Goal: Find contact information: Find contact information

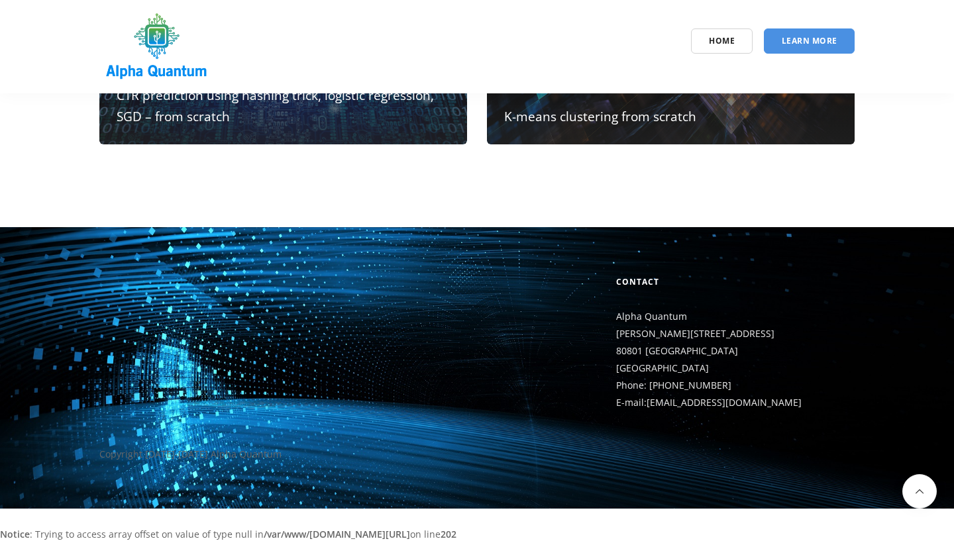
scroll to position [12292, 0]
drag, startPoint x: 742, startPoint y: 382, endPoint x: 650, endPoint y: 384, distance: 92.1
click at [650, 384] on p "Alpha Quantum Franz-Joseph-Str.11 80801 Munich Germany Phone: +49 (0)89 2153 68…" at bounding box center [735, 359] width 238 height 103
copy p "+49 (0)89 2153 68 219"
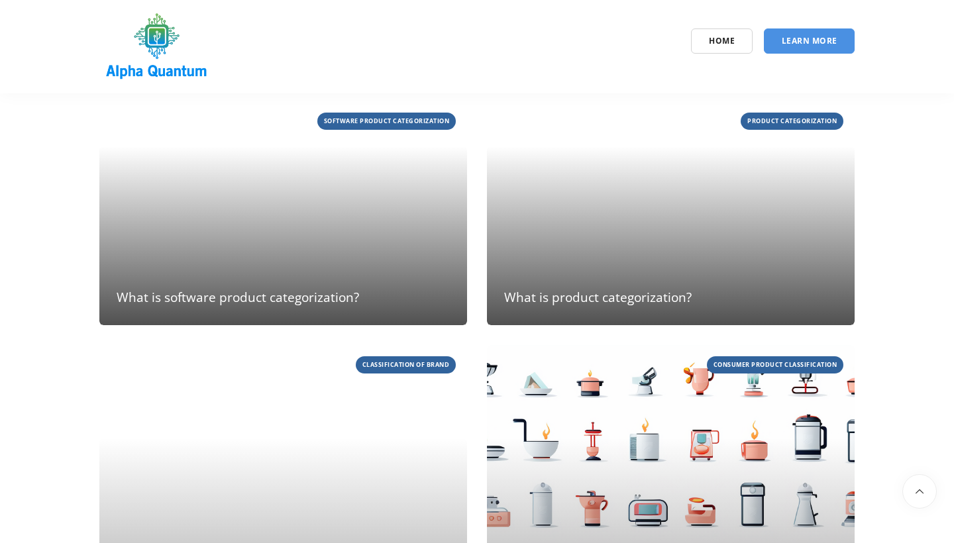
scroll to position [2802, 0]
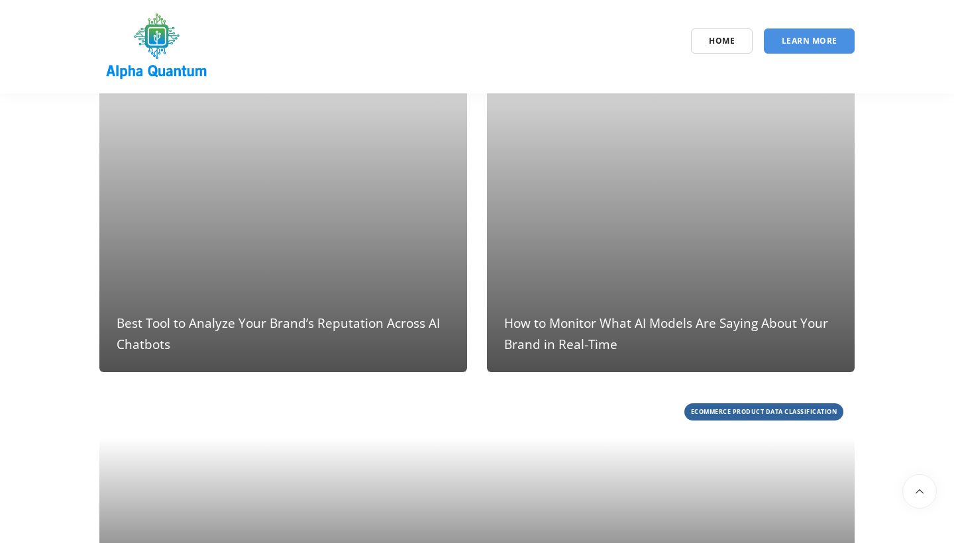
click at [184, 39] on img at bounding box center [156, 47] width 115 height 76
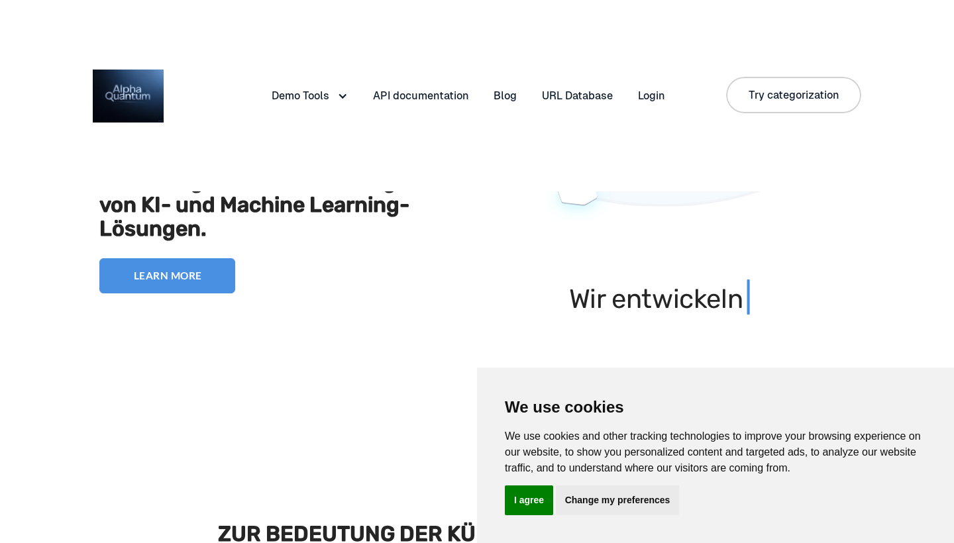
scroll to position [376, 0]
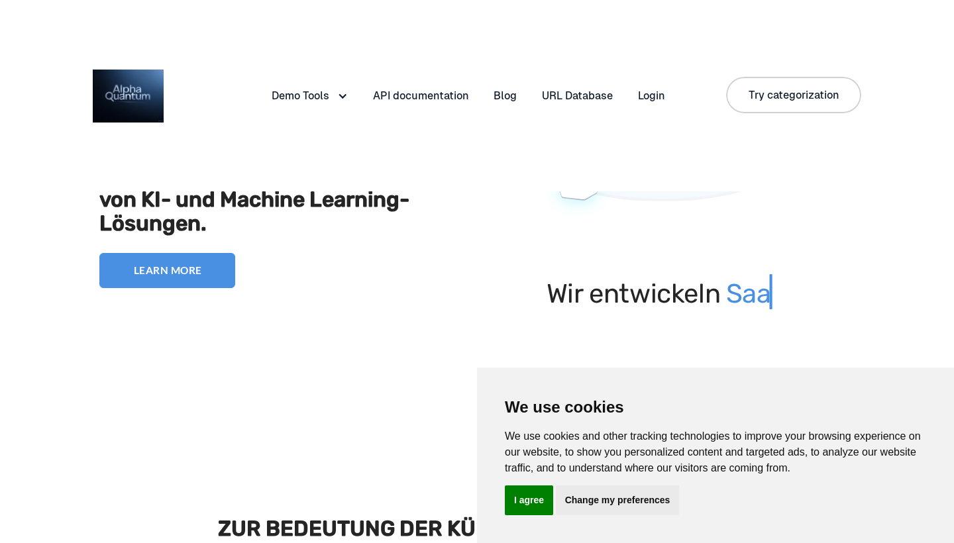
click at [546, 502] on button "I agree" at bounding box center [529, 500] width 48 height 30
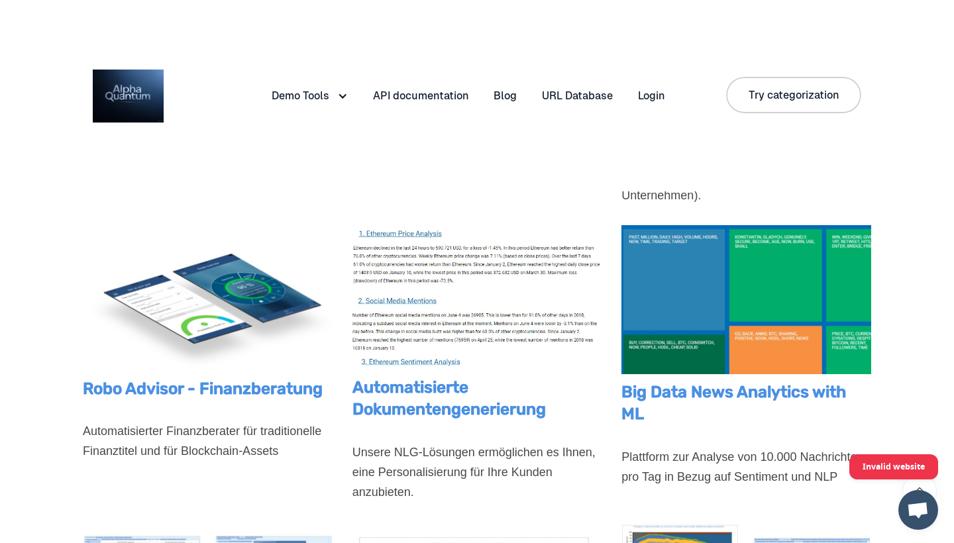
scroll to position [1138, 0]
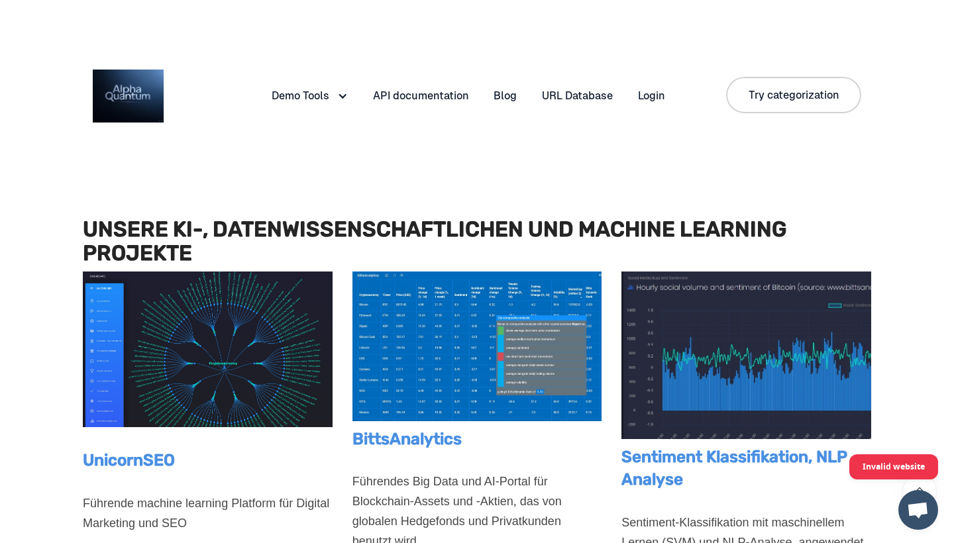
click at [305, 94] on div "Demo Tools" at bounding box center [301, 96] width 58 height 18
click at [151, 99] on img at bounding box center [128, 96] width 71 height 53
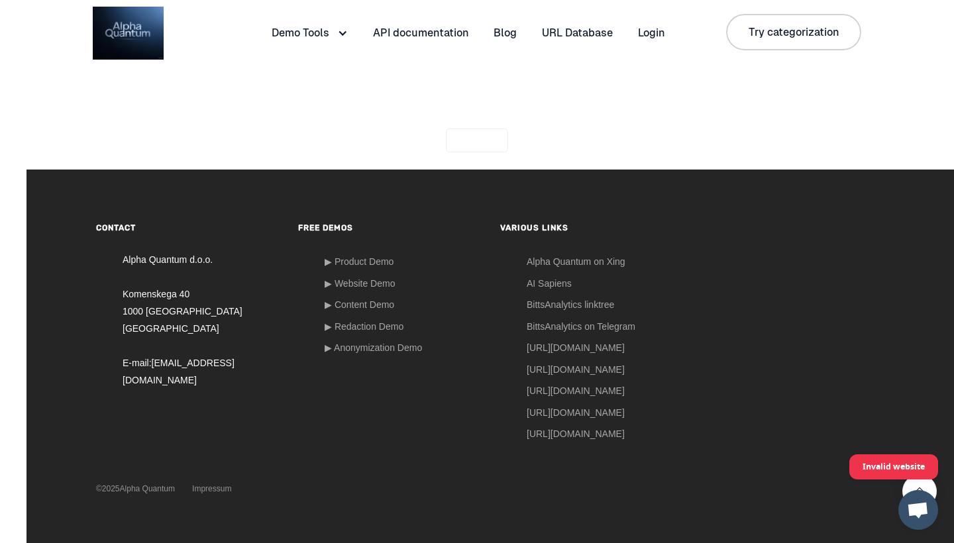
scroll to position [6327, 0]
drag, startPoint x: 121, startPoint y: 260, endPoint x: 217, endPoint y: 260, distance: 96.0
click at [217, 260] on ul "Alpha Quantum d.o.o. [STREET_ADDRESS] E-mail: [EMAIL_ADDRESS][DOMAIN_NAME]" at bounding box center [187, 320] width 182 height 138
drag, startPoint x: 217, startPoint y: 260, endPoint x: 190, endPoint y: 262, distance: 27.2
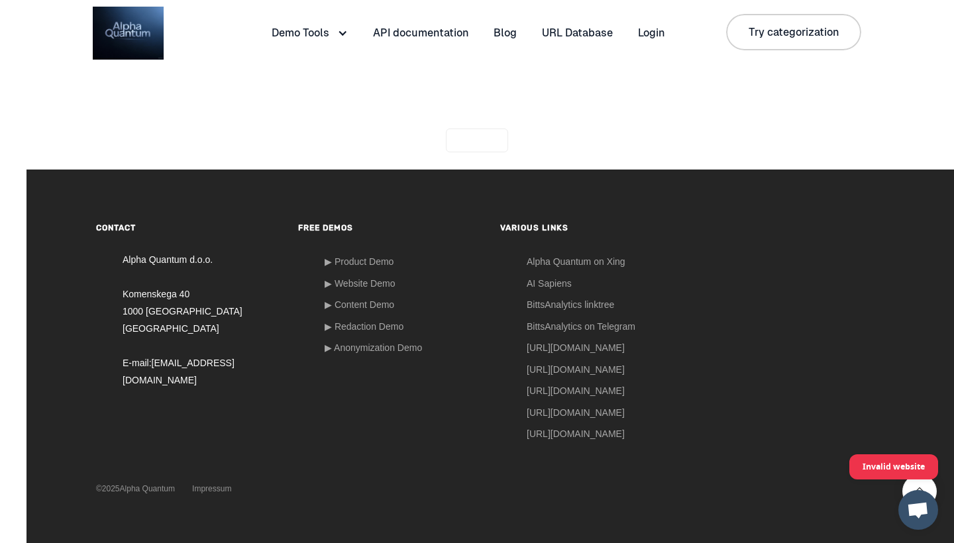
click at [190, 262] on ul "Alpha Quantum d.o.o. [STREET_ADDRESS] E-mail: [EMAIL_ADDRESS][DOMAIN_NAME]" at bounding box center [187, 320] width 182 height 138
copy ul "d.o.o."
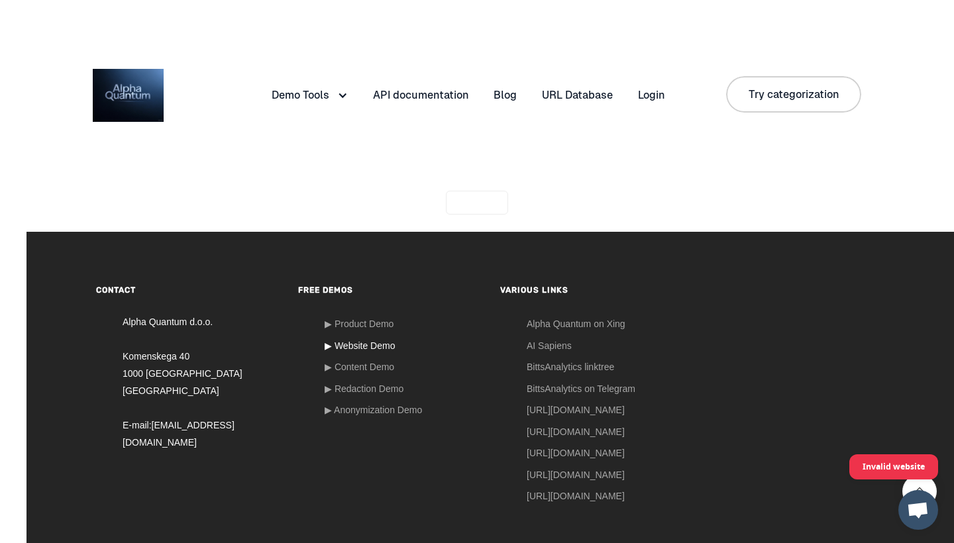
scroll to position [6251, 0]
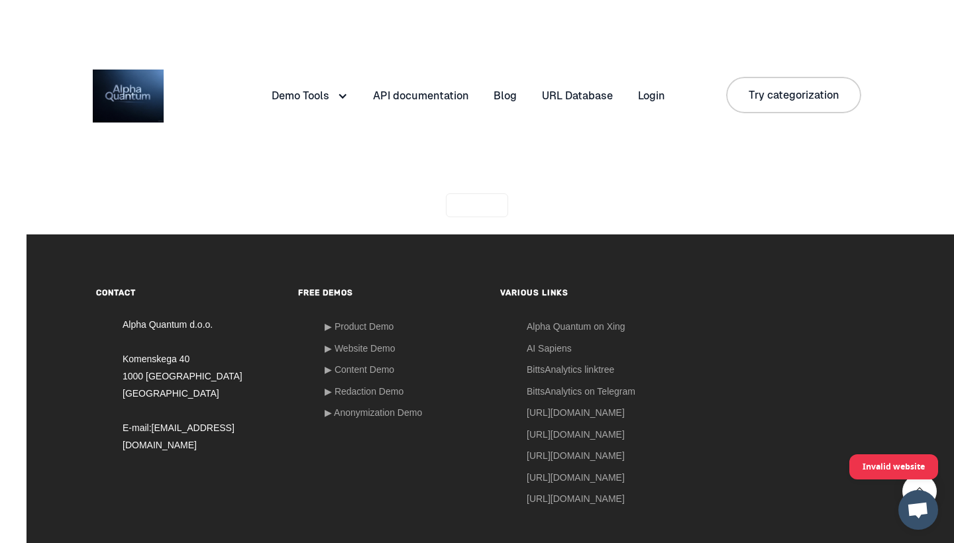
drag, startPoint x: 120, startPoint y: 340, endPoint x: 222, endPoint y: 339, distance: 102.0
click at [222, 339] on ul "Alpha Quantum d.o.o. [STREET_ADDRESS] E-mail: [EMAIL_ADDRESS][DOMAIN_NAME]" at bounding box center [187, 385] width 182 height 138
copy ul "Alpha Quantum d.o.o."
click at [927, 1] on section "Demo Tools Website Categorization Website Quality Checker Brand Suitability Che…" at bounding box center [477, 95] width 954 height 191
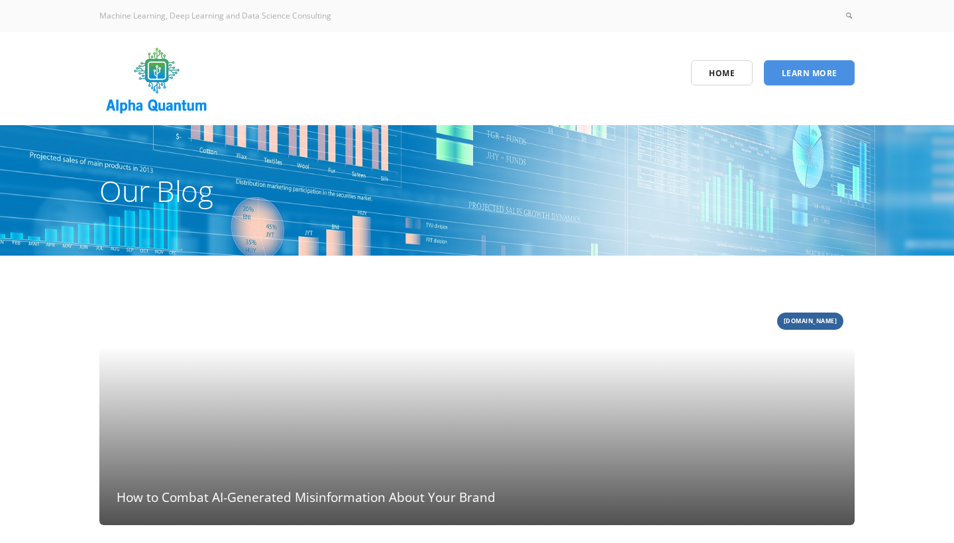
click at [151, 61] on img at bounding box center [156, 81] width 115 height 76
click at [254, 10] on span "Machine Learning, Deep Learning and Data Science Consulting" at bounding box center [215, 15] width 232 height 11
click at [153, 15] on span "Machine Learning, Deep Learning and Data Science Consulting" at bounding box center [215, 15] width 232 height 11
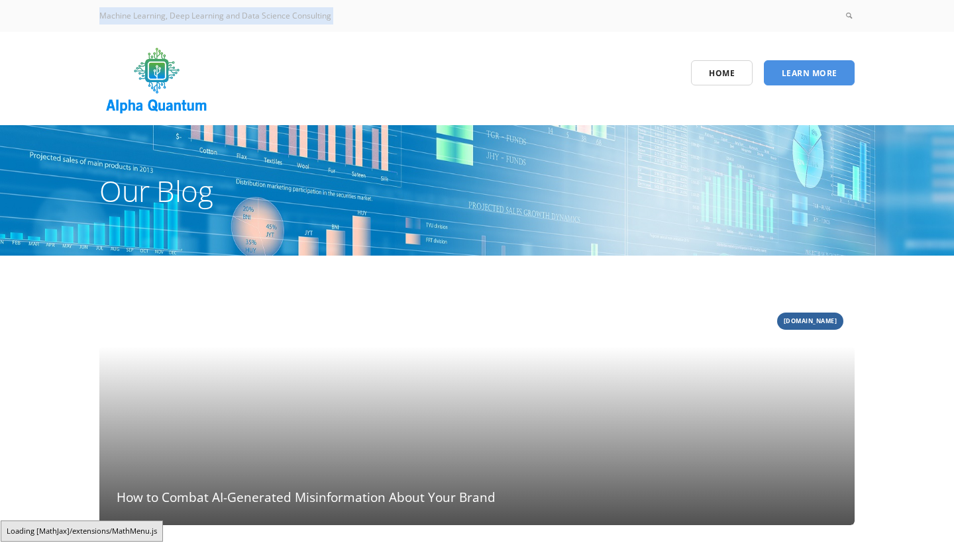
click at [153, 15] on span "Machine Learning, Deep Learning and Data Science Consulting" at bounding box center [215, 15] width 232 height 11
click at [744, 70] on link "Home" at bounding box center [722, 71] width 62 height 25
